Goal: Task Accomplishment & Management: Use online tool/utility

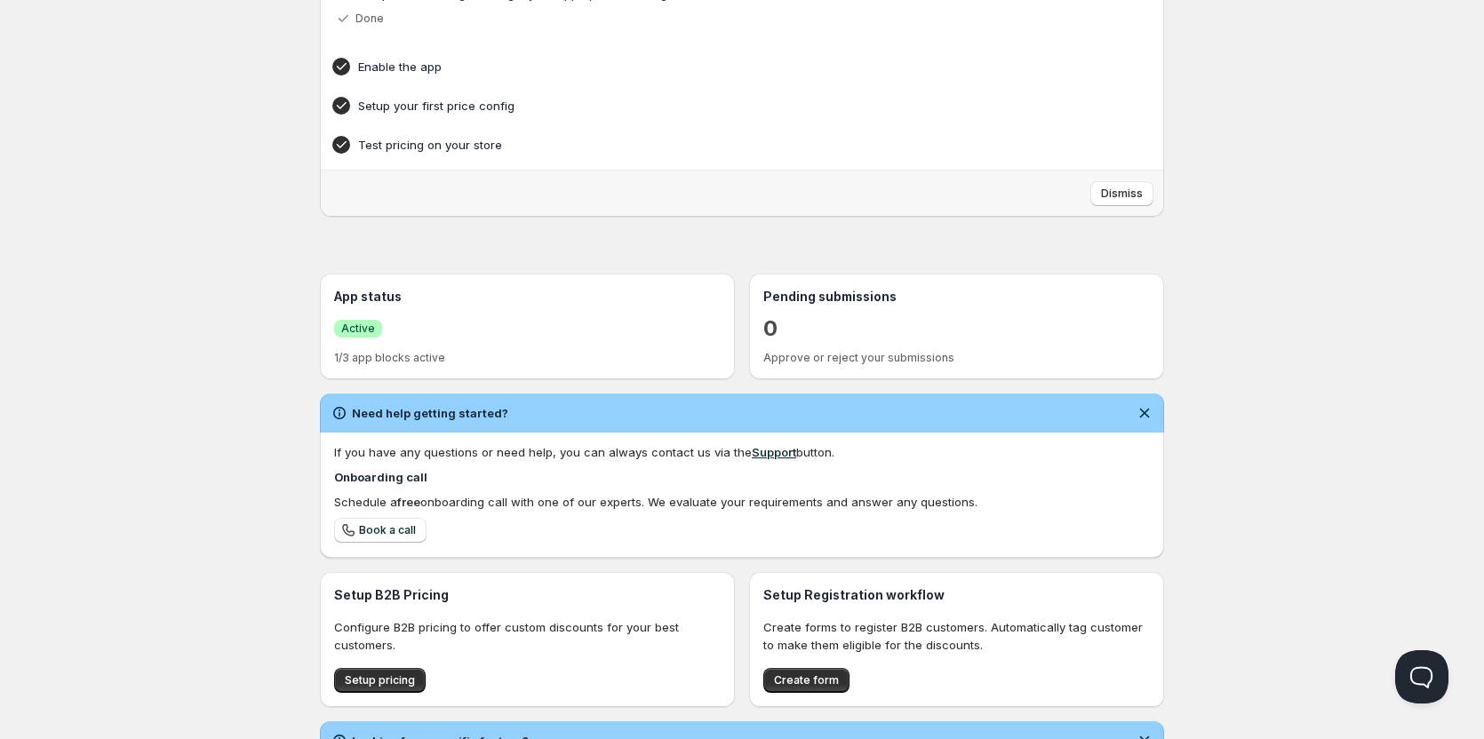
scroll to position [276, 0]
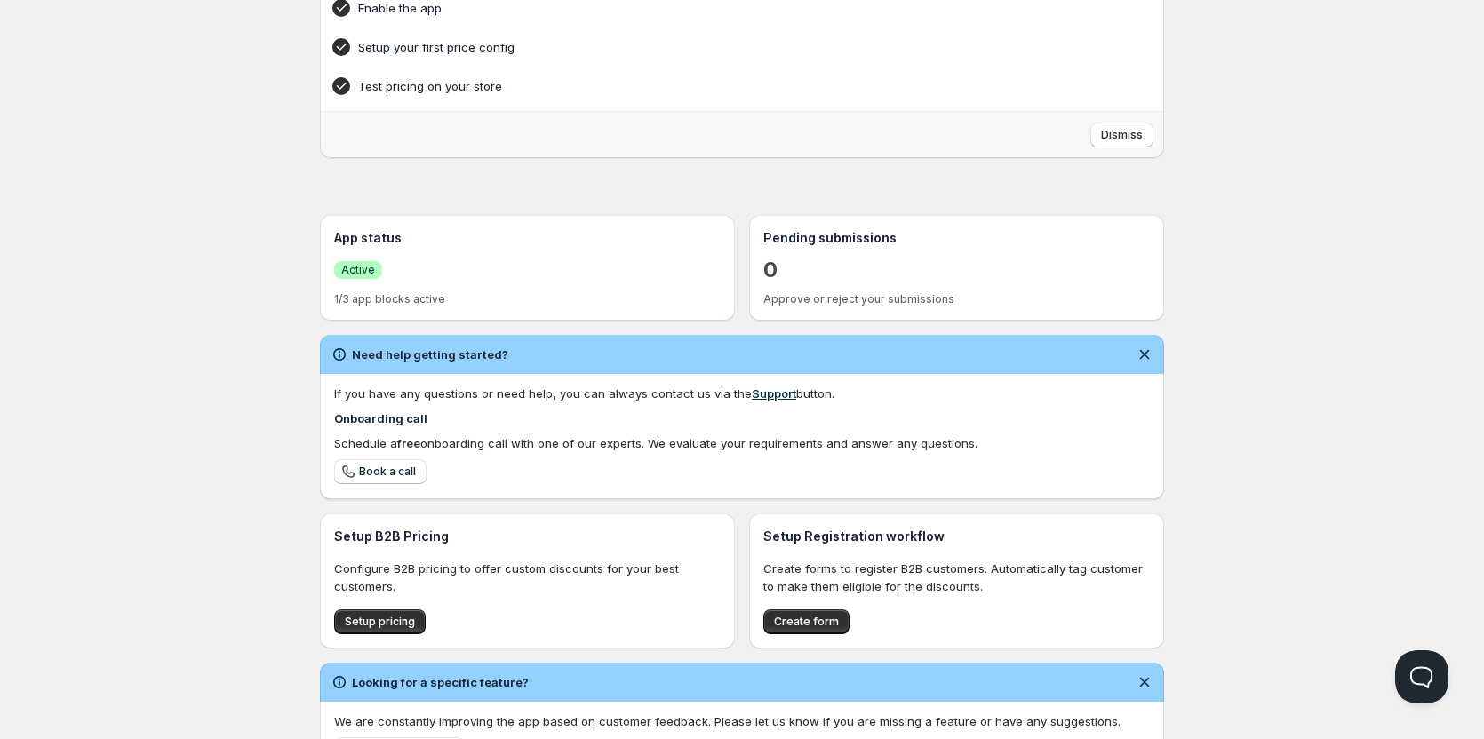
scroll to position [276, 0]
